Goal: Information Seeking & Learning: Learn about a topic

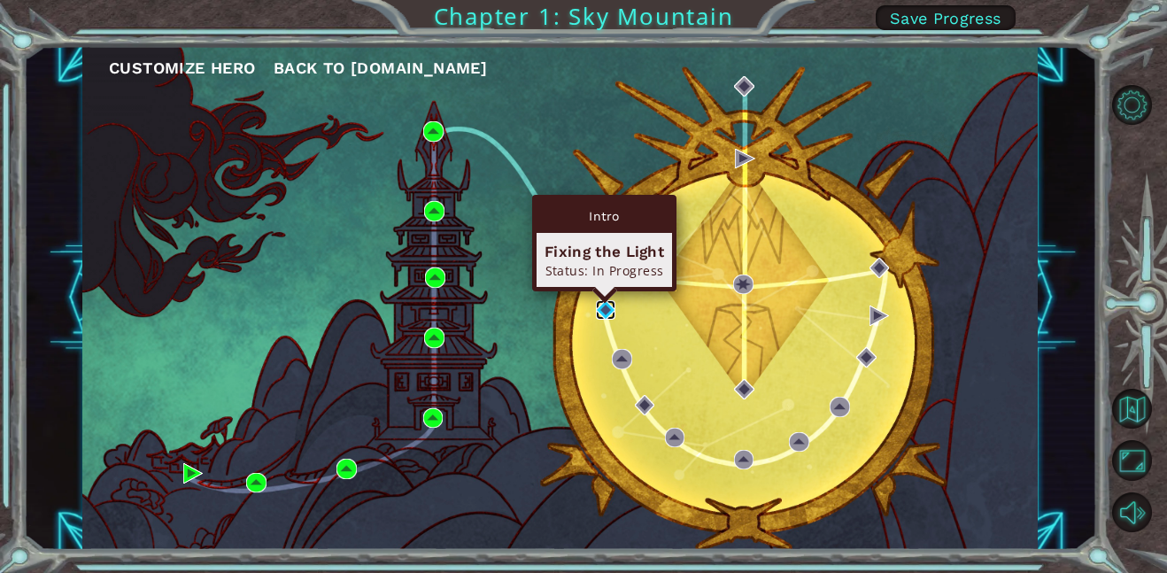
click at [606, 306] on img at bounding box center [606, 310] width 20 height 20
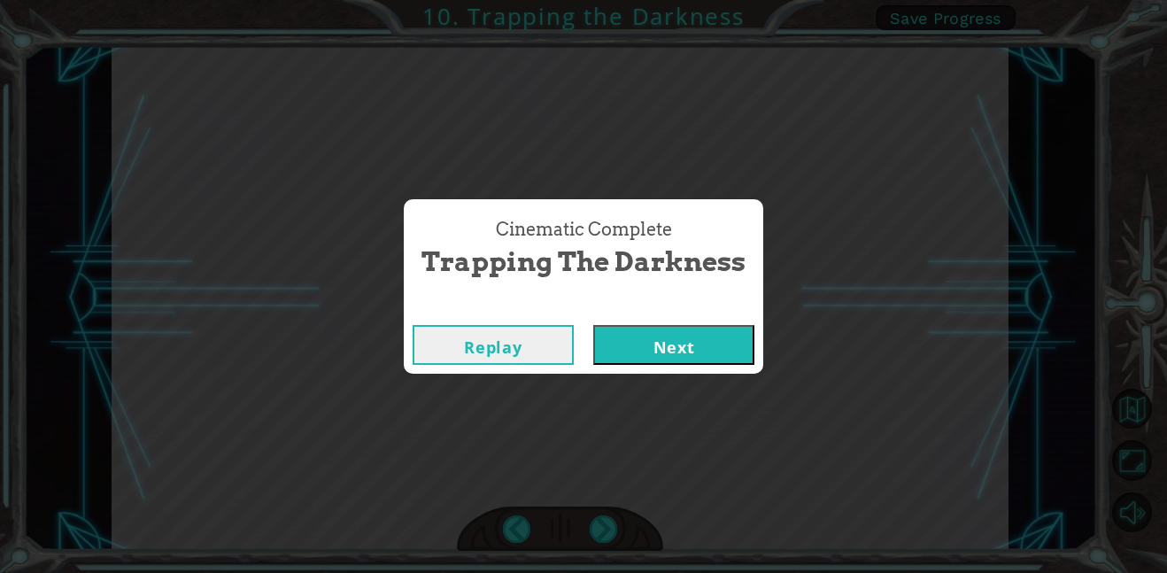
click at [621, 337] on button "Next" at bounding box center [673, 345] width 161 height 40
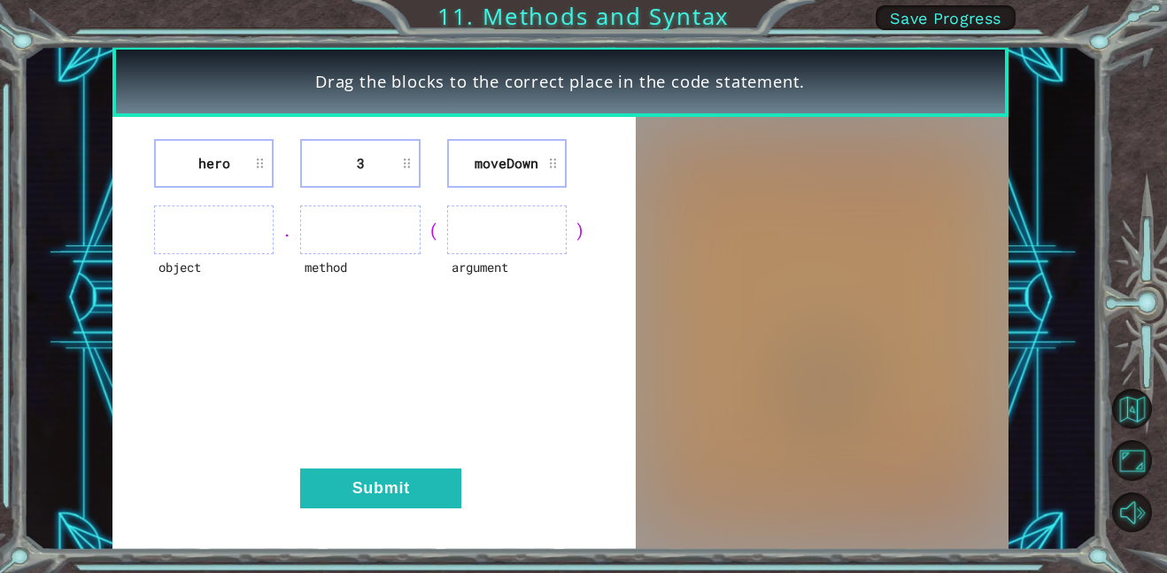
click at [241, 220] on ul at bounding box center [214, 229] width 120 height 49
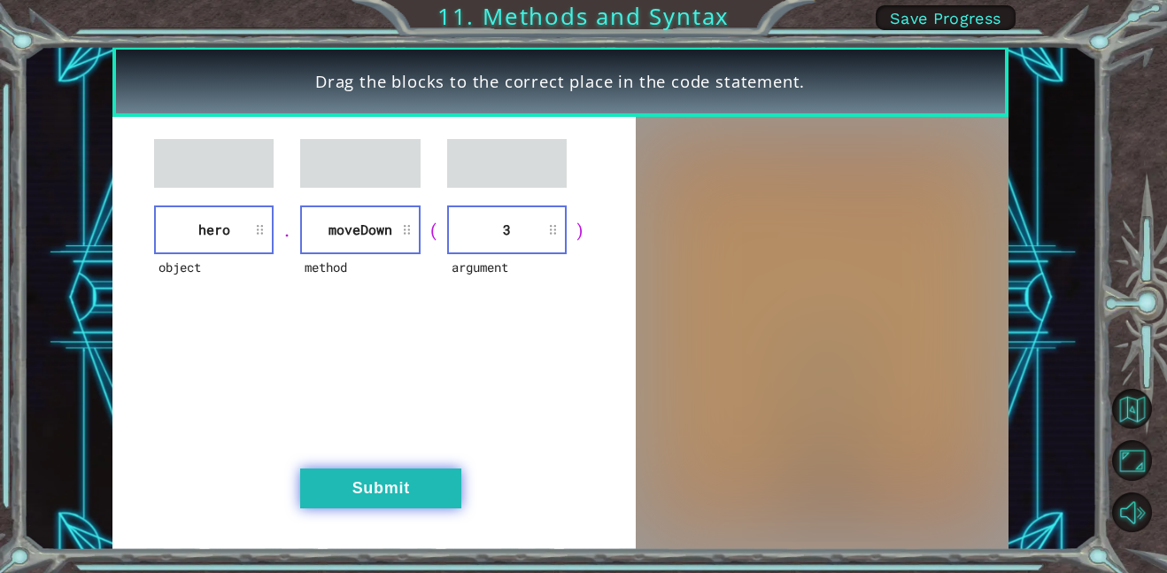
click at [383, 505] on button "Submit" at bounding box center [380, 488] width 161 height 40
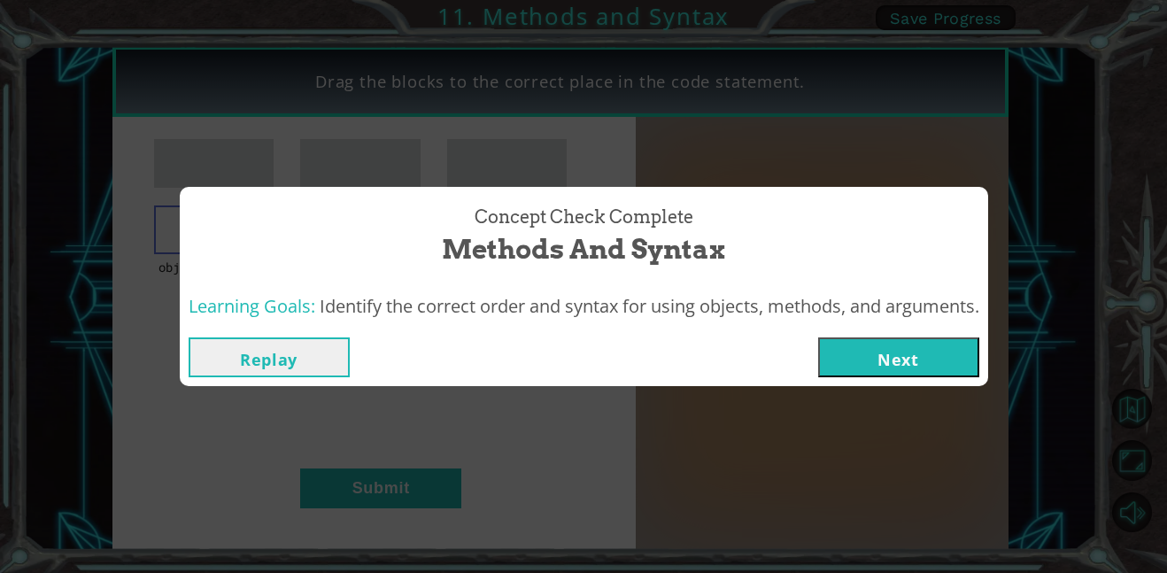
click at [929, 352] on button "Next" at bounding box center [898, 357] width 161 height 40
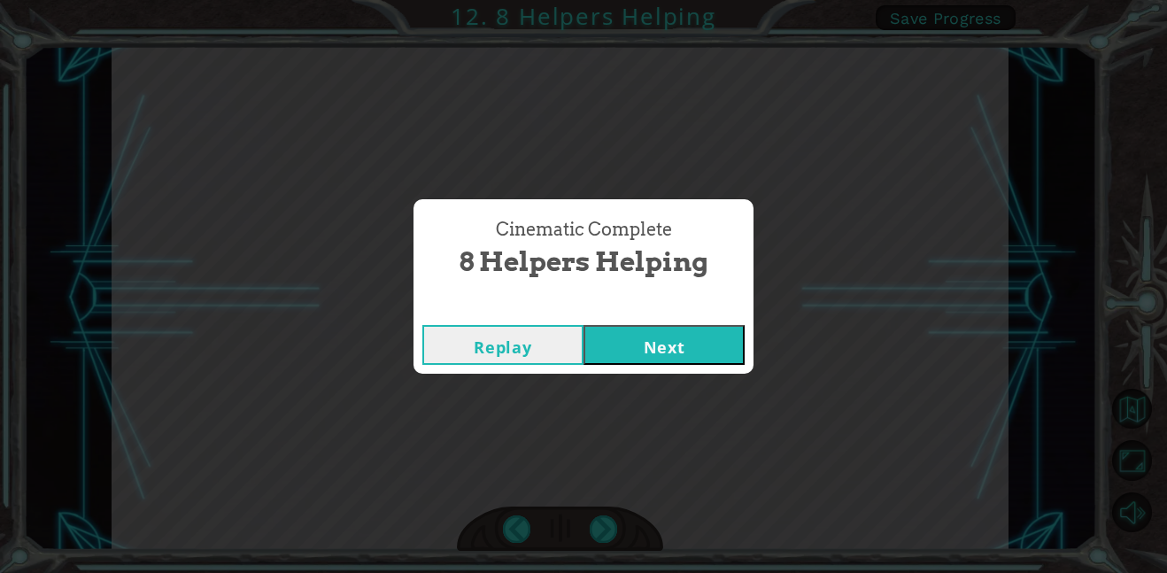
click at [593, 347] on button "Next" at bounding box center [663, 345] width 161 height 40
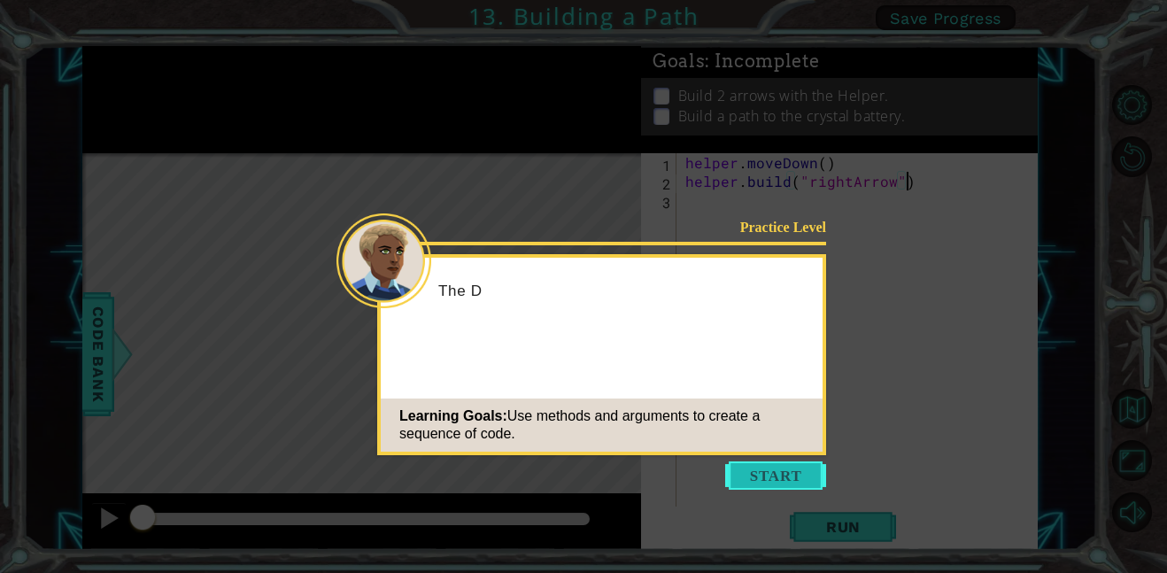
click at [774, 482] on button "Start" at bounding box center [775, 475] width 101 height 28
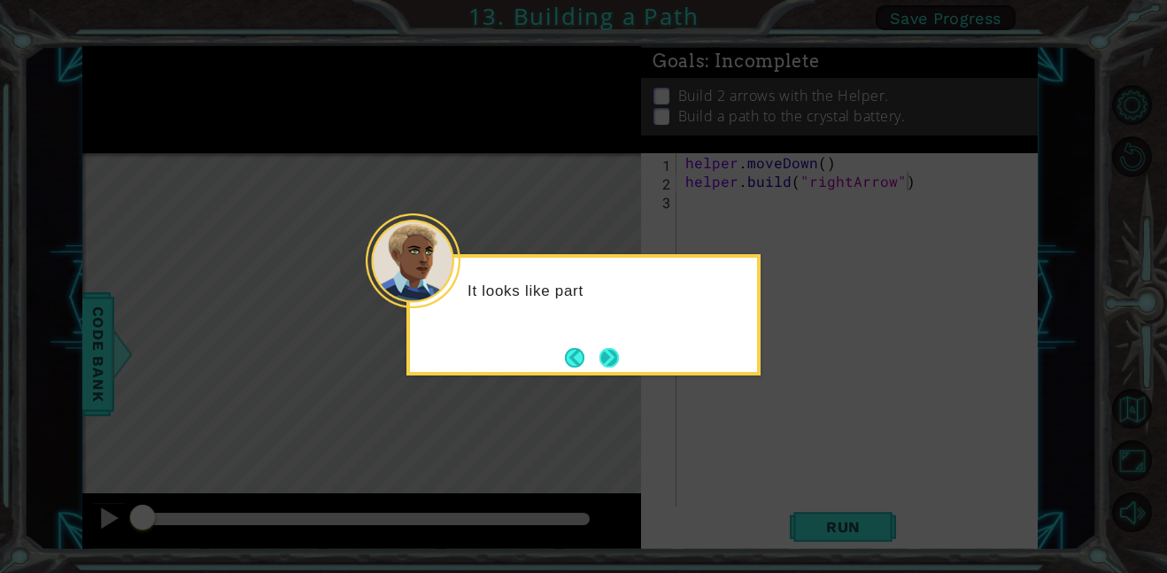
click at [605, 356] on button "Next" at bounding box center [609, 357] width 20 height 20
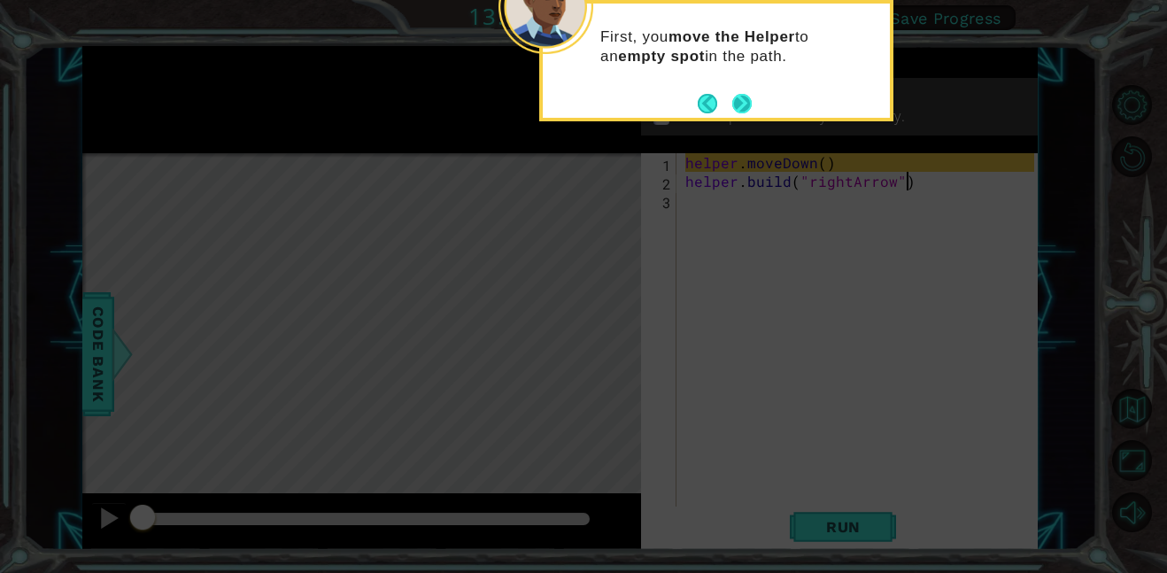
click at [739, 103] on button "Next" at bounding box center [742, 103] width 20 height 20
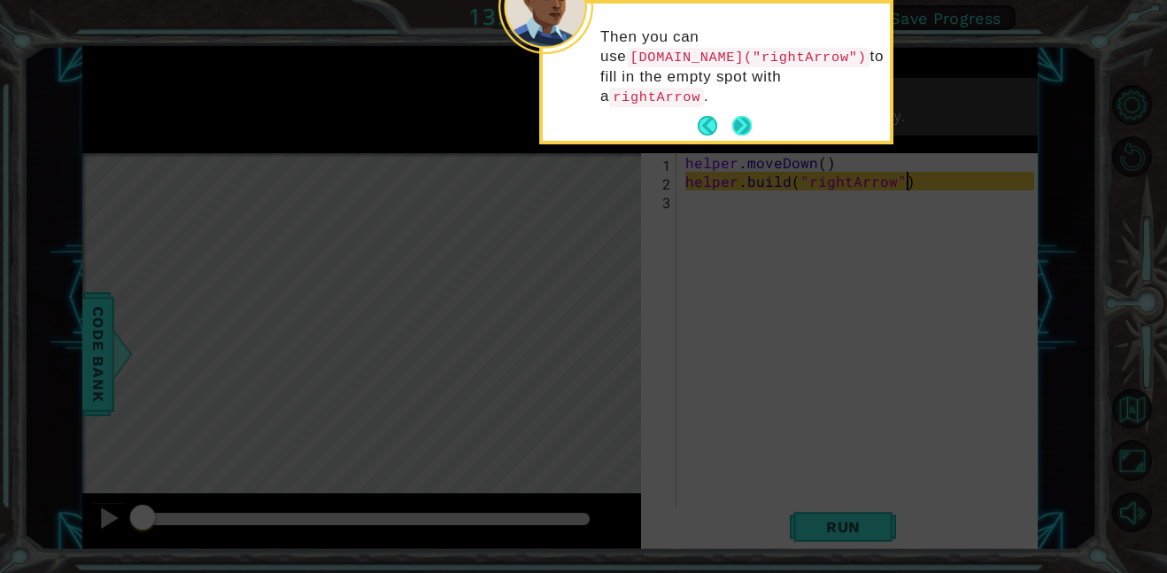
click at [739, 116] on button "Next" at bounding box center [741, 125] width 19 height 19
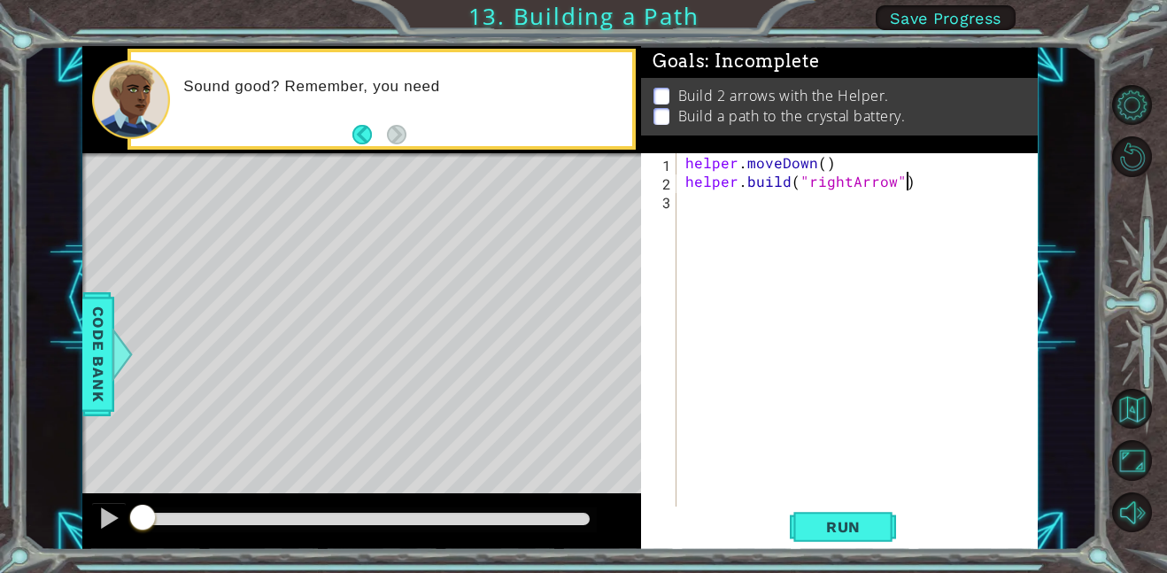
click at [606, 340] on div "Level Map" at bounding box center [491, 413] width 818 height 521
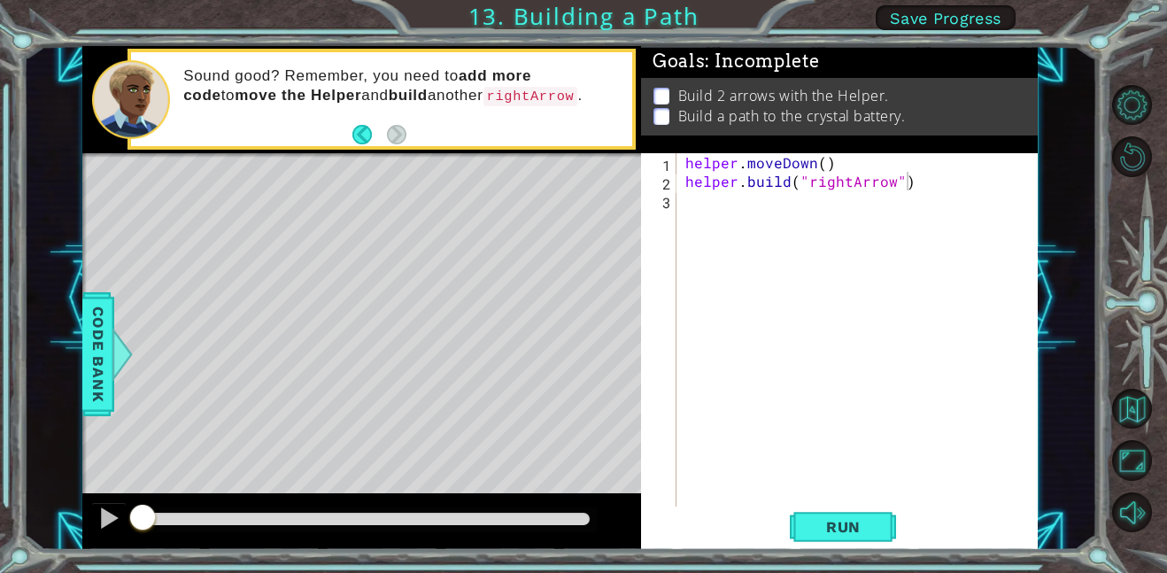
click at [237, 232] on div "Level Map" at bounding box center [491, 413] width 818 height 521
click at [235, 231] on div "Level Map" at bounding box center [491, 413] width 818 height 521
click at [804, 530] on button "Run" at bounding box center [843, 526] width 106 height 40
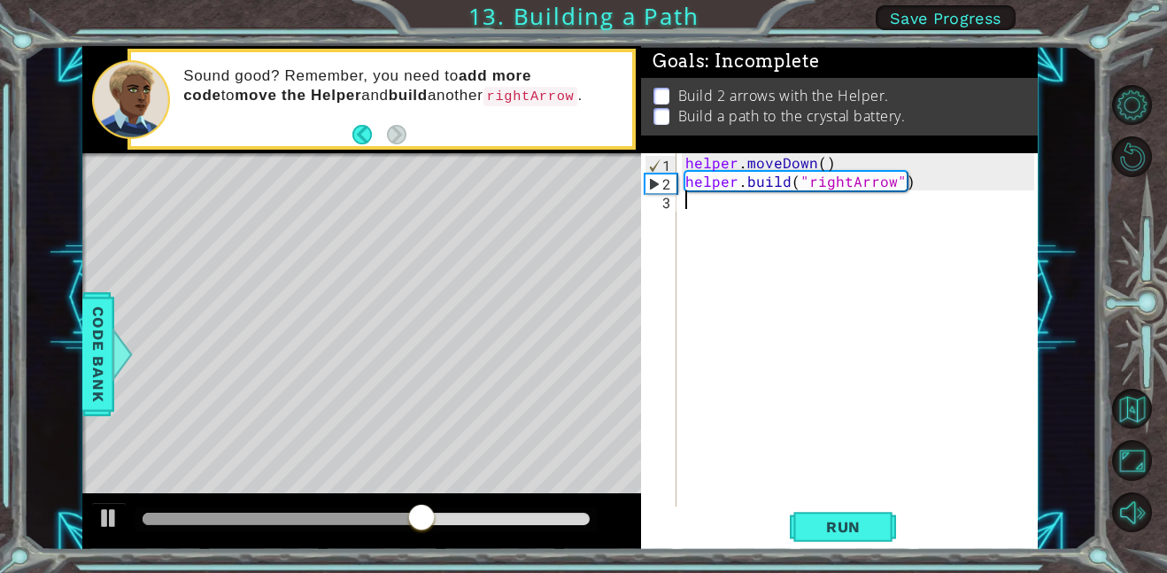
click at [723, 209] on div "helper . moveDown ( ) helper . build ( "rightArrow" )" at bounding box center [862, 348] width 361 height 390
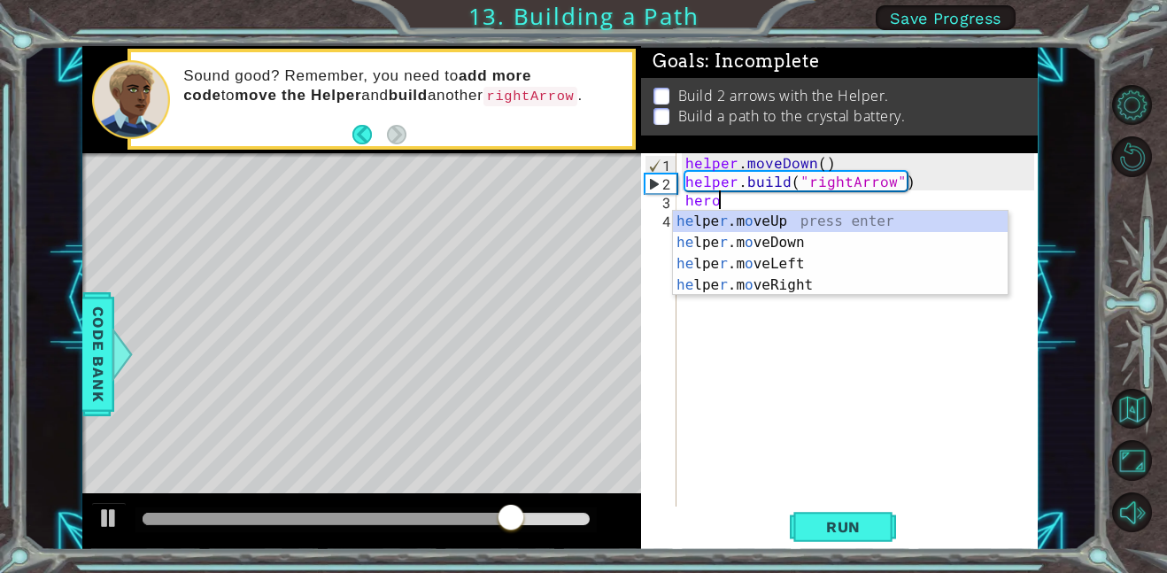
scroll to position [0, 1]
click at [776, 282] on div "he lpe r .m o veUp press enter he lpe r .m o veDown press enter he lpe r .m o v…" at bounding box center [840, 274] width 335 height 127
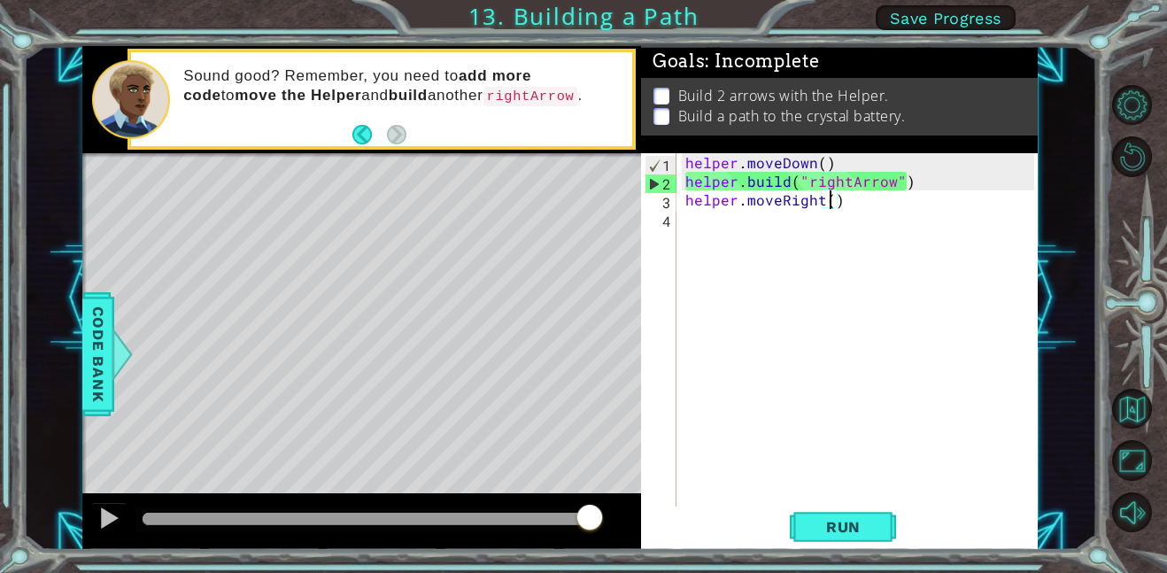
type textarea "helper.moveRight(3)"
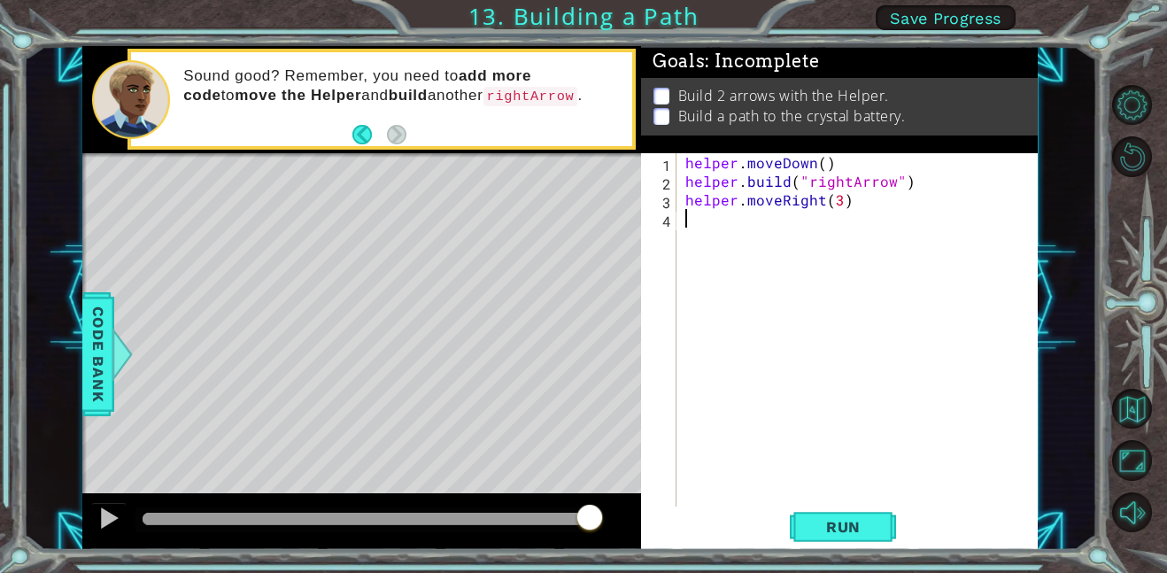
click at [692, 220] on div "helper . moveDown ( ) helper . build ( "rightArrow" ) helper . moveRight ( 3 )" at bounding box center [862, 348] width 361 height 390
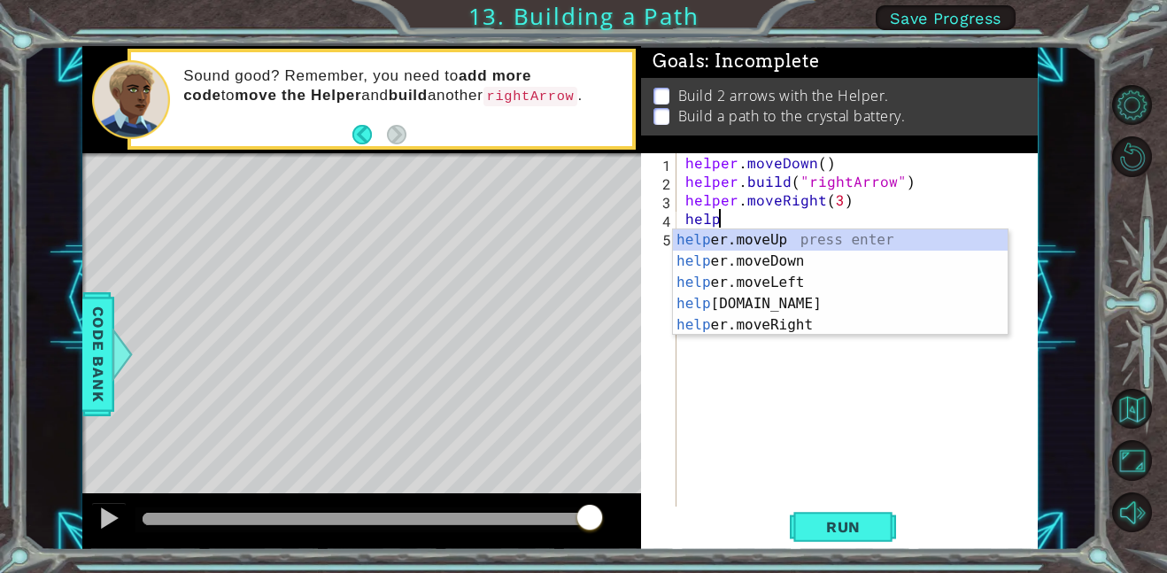
scroll to position [0, 2]
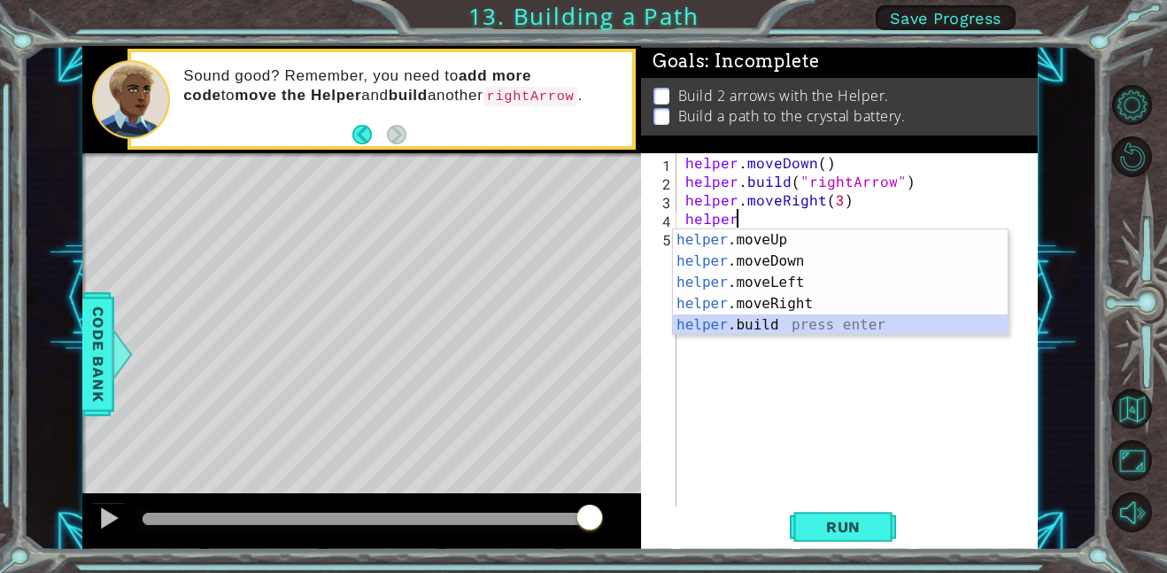
click at [787, 322] on div "helper .moveUp press enter helper .moveDown press enter helper .moveLeft press …" at bounding box center [840, 303] width 335 height 149
type textarea "[DOMAIN_NAME]("rightArrow")"
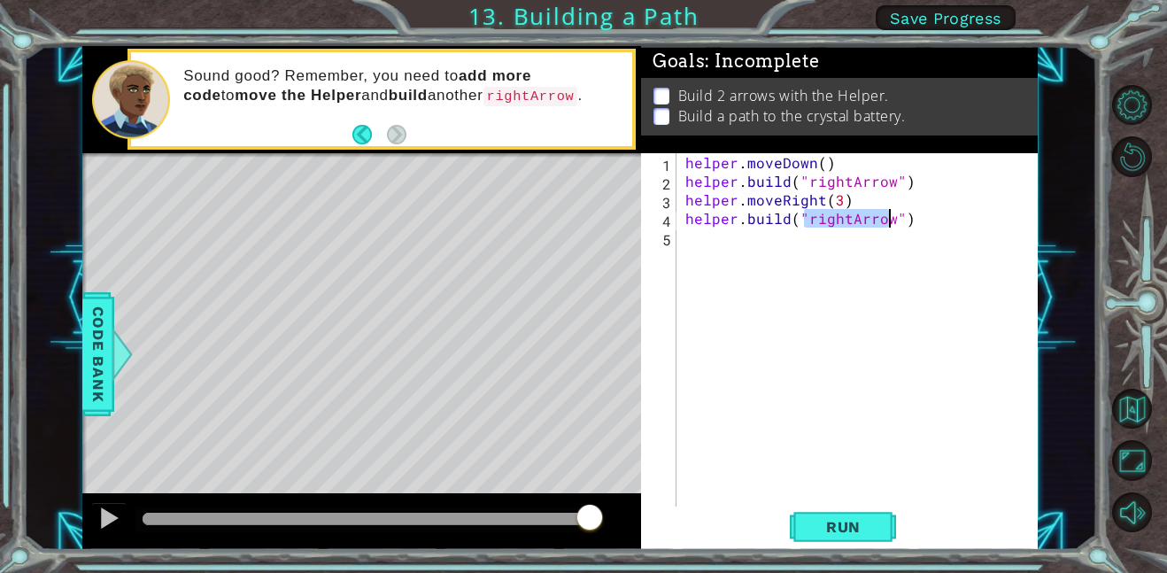
click at [814, 371] on div "helper . moveDown ( ) helper . build ( "rightArrow" ) helper . moveRight ( 3 ) …" at bounding box center [862, 348] width 361 height 390
click at [840, 533] on span "Run" at bounding box center [843, 527] width 70 height 18
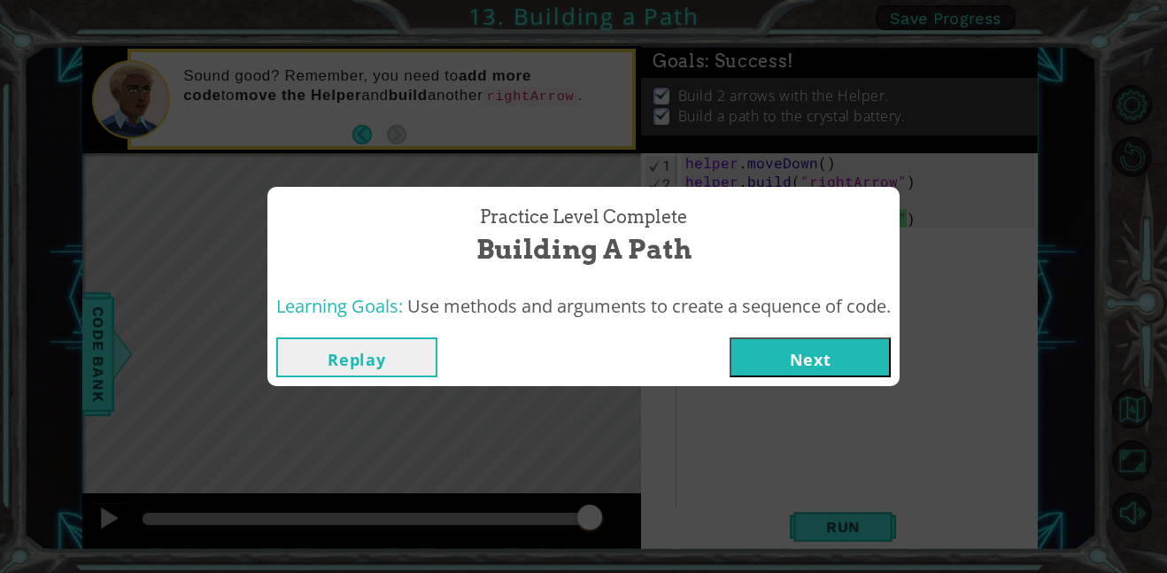
click at [778, 364] on button "Next" at bounding box center [809, 357] width 161 height 40
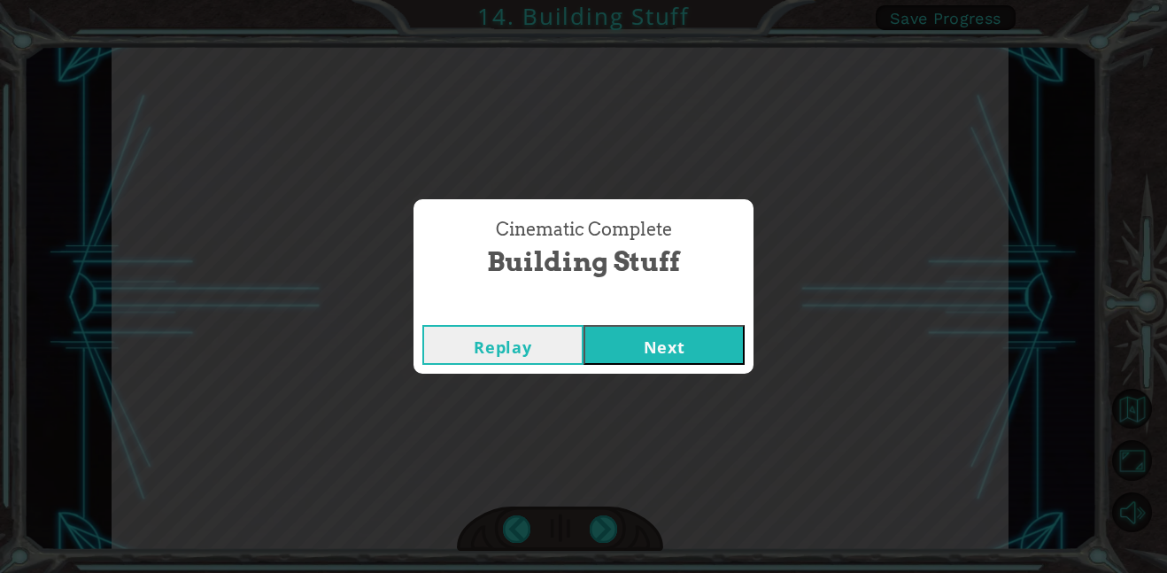
click at [605, 337] on button "Next" at bounding box center [663, 345] width 161 height 40
